Goal: Information Seeking & Learning: Learn about a topic

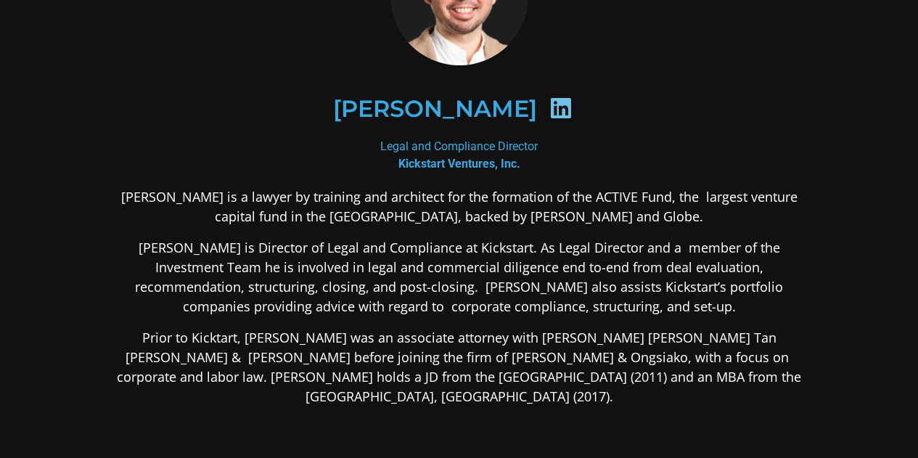
scroll to position [145, 0]
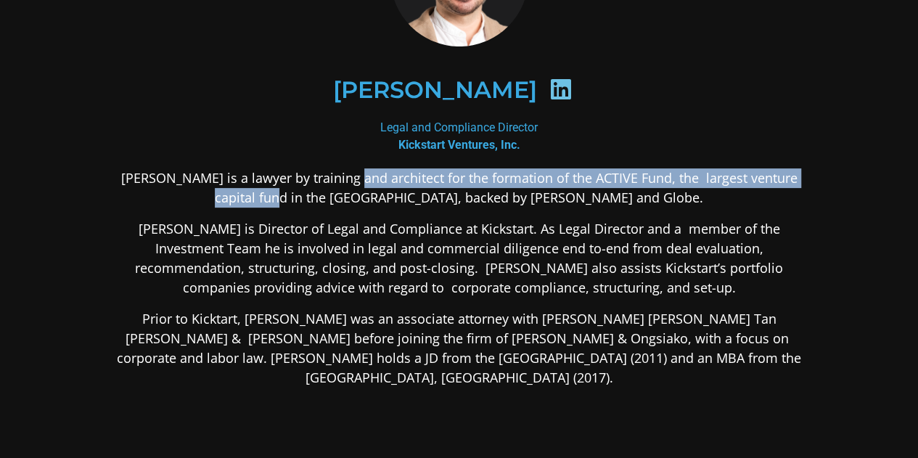
drag, startPoint x: 335, startPoint y: 175, endPoint x: 342, endPoint y: 204, distance: 29.9
click at [342, 204] on p "[PERSON_NAME] is a lawyer by training and architect for the formation of the AC…" at bounding box center [459, 187] width 705 height 39
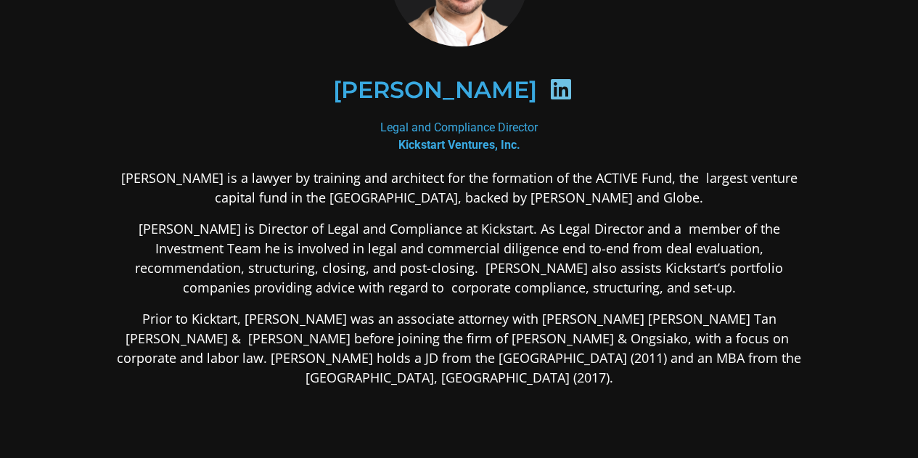
click at [355, 222] on p "[PERSON_NAME] is Director of Legal and Compliance at Kickstart. As Legal Direct…" at bounding box center [459, 258] width 705 height 78
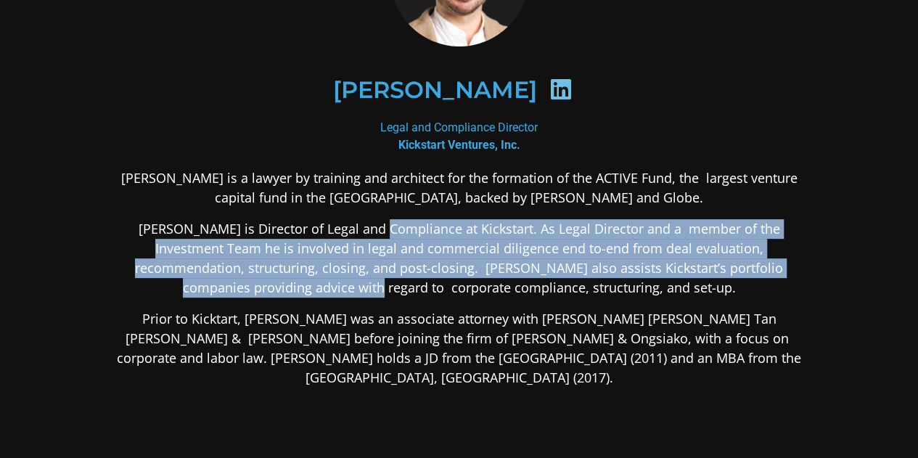
drag, startPoint x: 347, startPoint y: 231, endPoint x: 340, endPoint y: 292, distance: 61.3
click at [340, 292] on p "[PERSON_NAME] is Director of Legal and Compliance at Kickstart. As Legal Direct…" at bounding box center [459, 258] width 705 height 78
click at [340, 293] on p "[PERSON_NAME] is Director of Legal and Compliance at Kickstart. As Legal Direct…" at bounding box center [459, 258] width 705 height 78
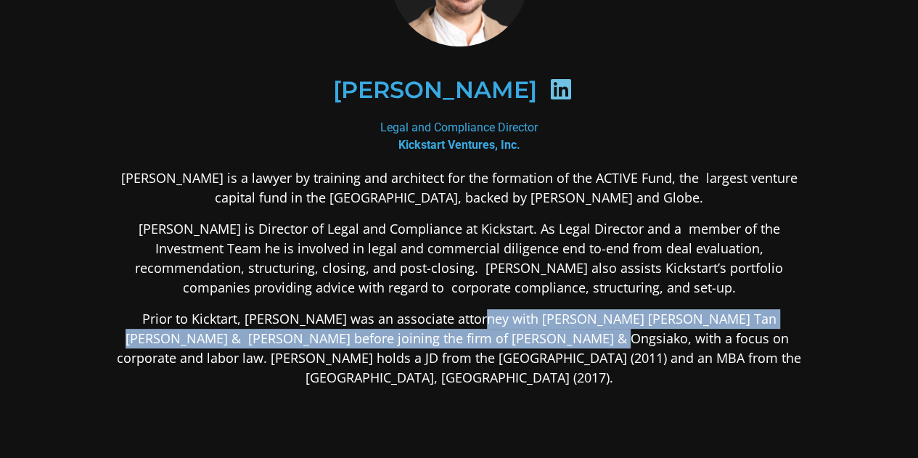
click at [443, 335] on p "Prior to Kicktart, [PERSON_NAME] was an associate attorney with [PERSON_NAME] […" at bounding box center [459, 348] width 705 height 78
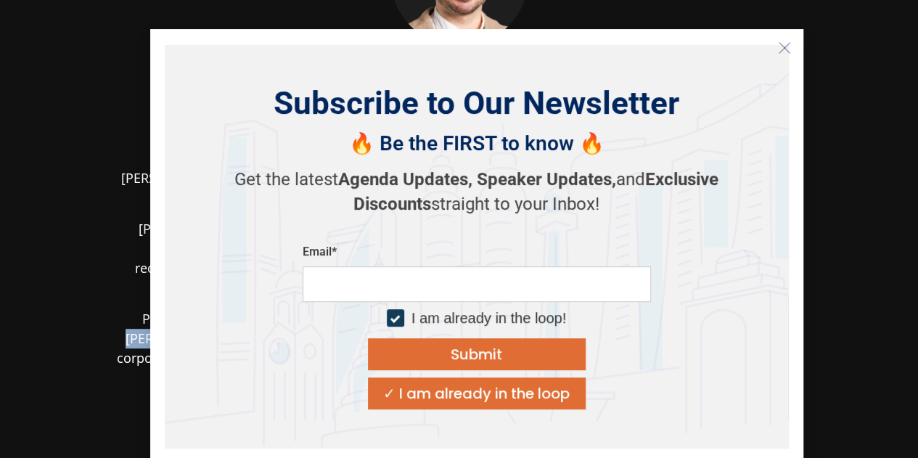
click at [443, 343] on button "Submit" at bounding box center [477, 354] width 218 height 32
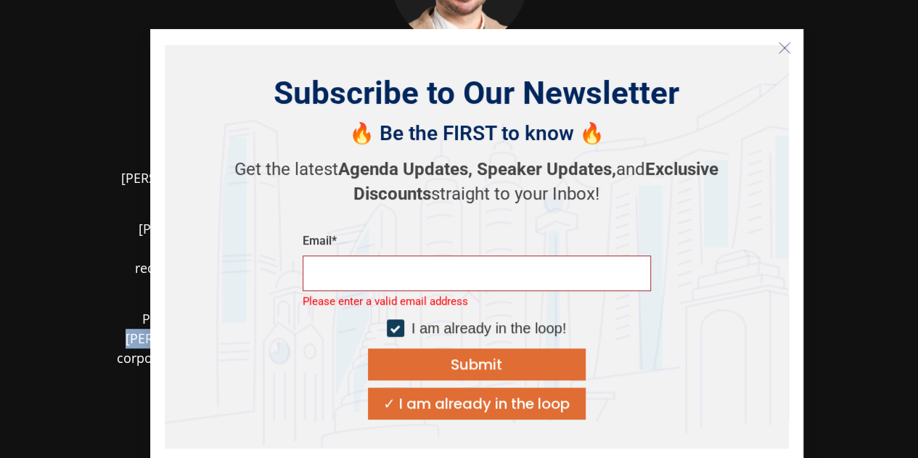
click at [780, 45] on icon "Close" at bounding box center [784, 47] width 13 height 13
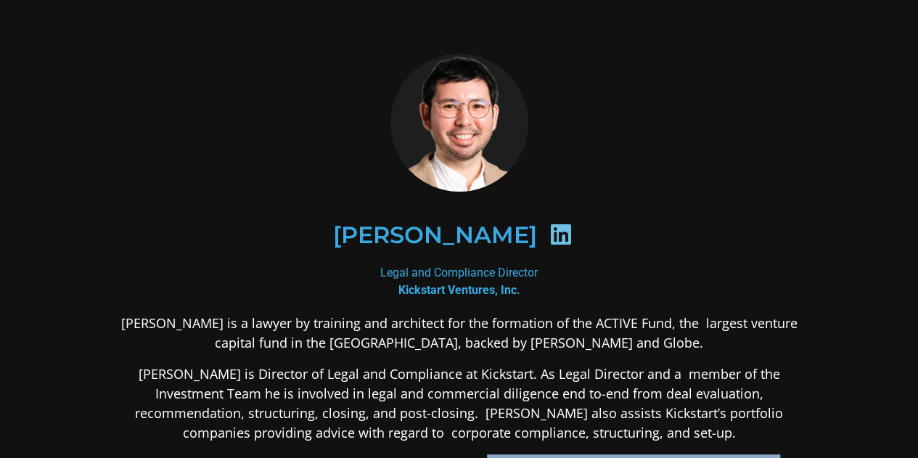
scroll to position [290, 0]
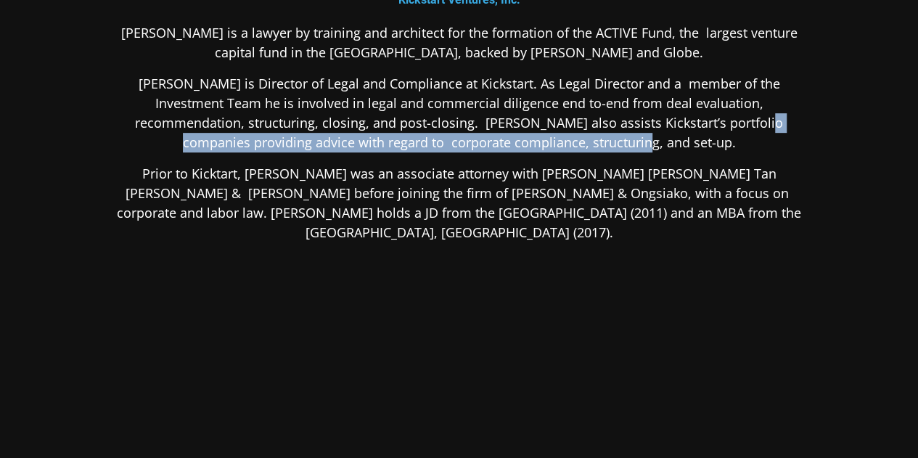
drag, startPoint x: 617, startPoint y: 124, endPoint x: 617, endPoint y: 146, distance: 21.8
click at [617, 146] on p "[PERSON_NAME] is Director of Legal and Compliance at Kickstart. As Legal Direct…" at bounding box center [459, 113] width 705 height 78
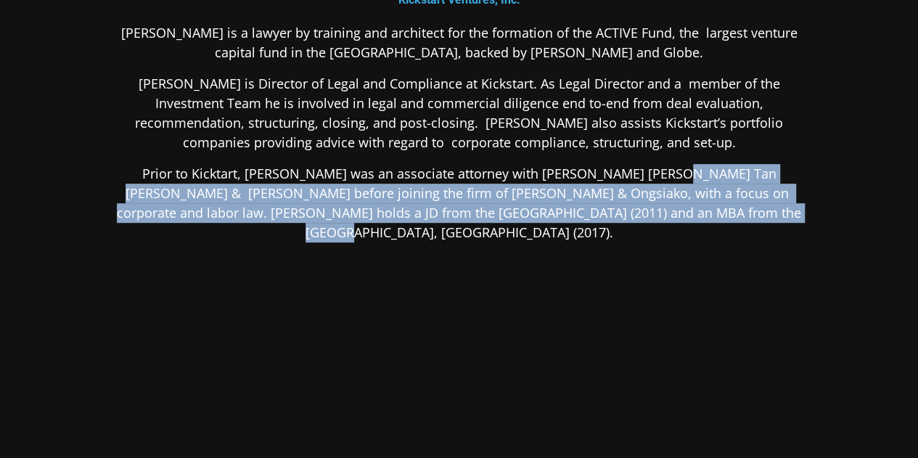
drag, startPoint x: 614, startPoint y: 161, endPoint x: 606, endPoint y: 202, distance: 42.3
click at [606, 202] on div "[PERSON_NAME] is a lawyer by training and architect for the formation of the AC…" at bounding box center [459, 247] width 705 height 448
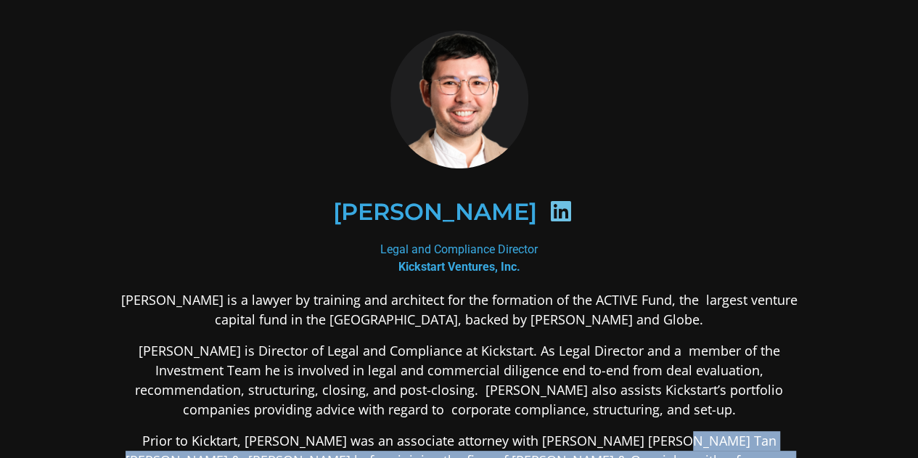
scroll to position [0, 0]
